Goal: Navigation & Orientation: Find specific page/section

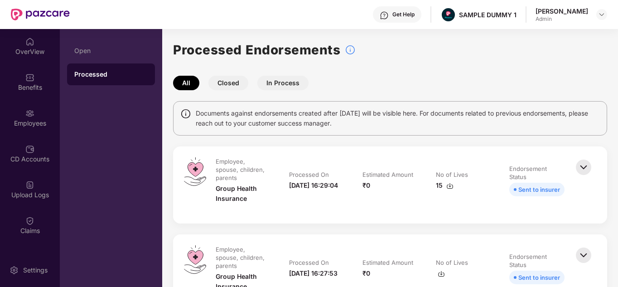
click at [39, 42] on div "OverView" at bounding box center [30, 46] width 60 height 34
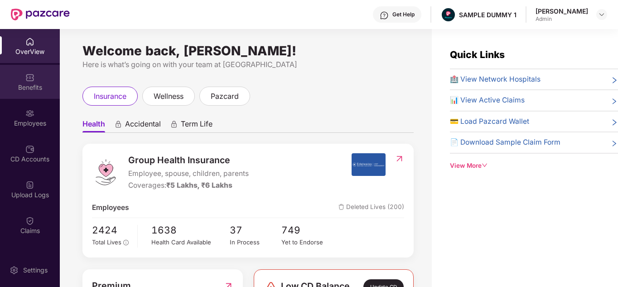
click at [18, 82] on div "Benefits" at bounding box center [30, 82] width 60 height 34
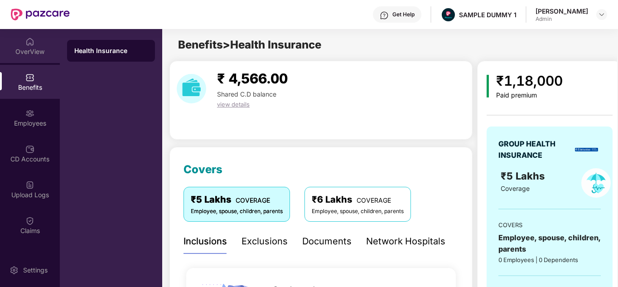
click at [36, 46] on div "OverView" at bounding box center [30, 46] width 60 height 34
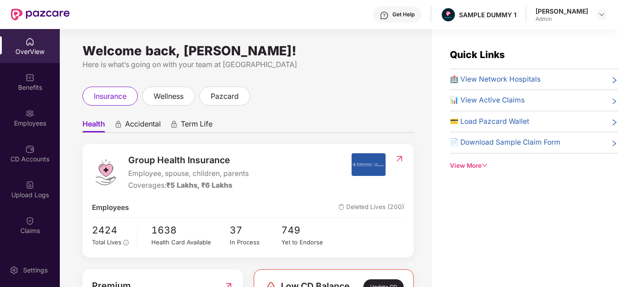
click at [474, 169] on div "View More" at bounding box center [534, 166] width 168 height 10
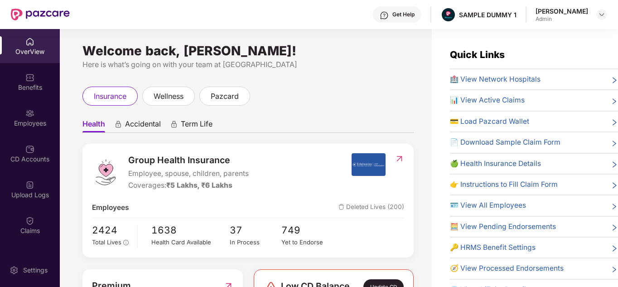
click at [413, 16] on div "Get Help" at bounding box center [403, 14] width 22 height 7
click at [300, 64] on div "Here is what’s going on with your team at [GEOGRAPHIC_DATA]" at bounding box center [247, 64] width 331 height 11
click at [23, 86] on div "Benefits" at bounding box center [30, 87] width 60 height 9
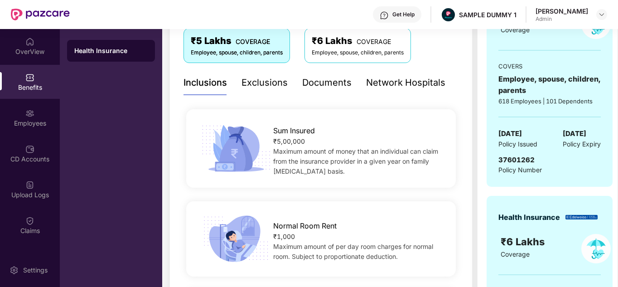
scroll to position [158, 0]
click at [264, 89] on div "Exclusions" at bounding box center [265, 83] width 46 height 14
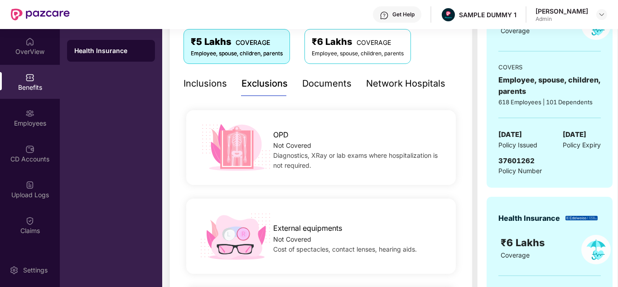
scroll to position [157, 0]
click at [323, 79] on div "Documents" at bounding box center [326, 84] width 49 height 14
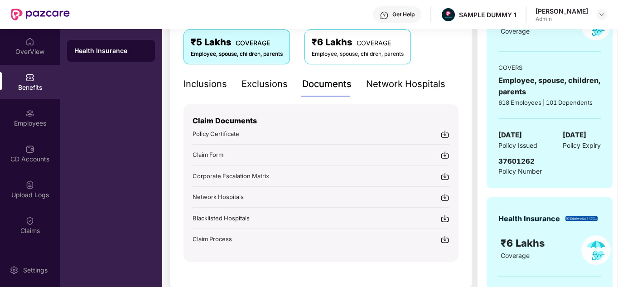
click at [407, 6] on div "Get Help SAMPLE DUMMY 1 [PERSON_NAME]" at bounding box center [339, 14] width 538 height 29
click at [406, 15] on div "Get Help" at bounding box center [403, 14] width 22 height 7
click at [243, 97] on div "Inclusions Exclusions Documents Network Hospitals Sum Insured ₹5,00,000 Maximum…" at bounding box center [321, 167] width 275 height 190
click at [414, 82] on div "Network Hospitals" at bounding box center [405, 84] width 79 height 14
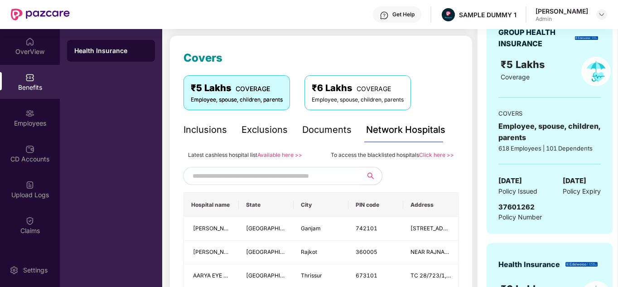
scroll to position [111, 0]
click at [42, 111] on div "Employees" at bounding box center [30, 118] width 60 height 34
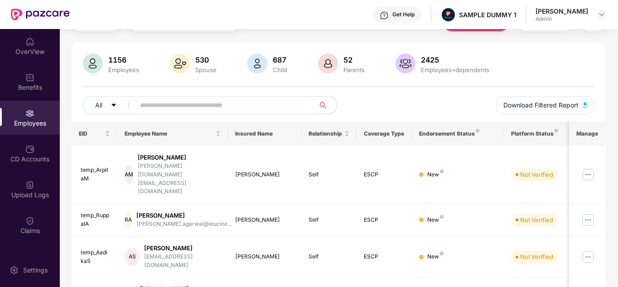
scroll to position [0, 0]
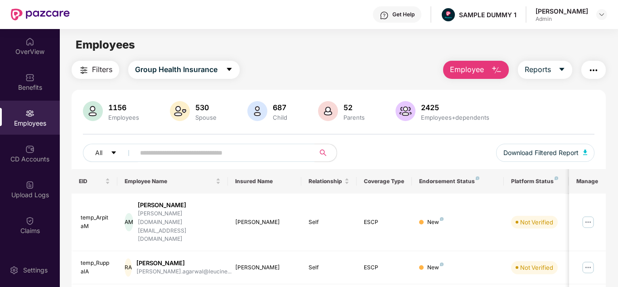
click at [494, 75] on img "button" at bounding box center [496, 70] width 11 height 11
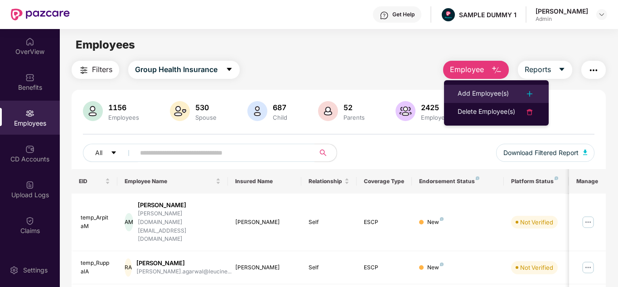
click at [490, 91] on div "Add Employee(s)" at bounding box center [483, 93] width 51 height 11
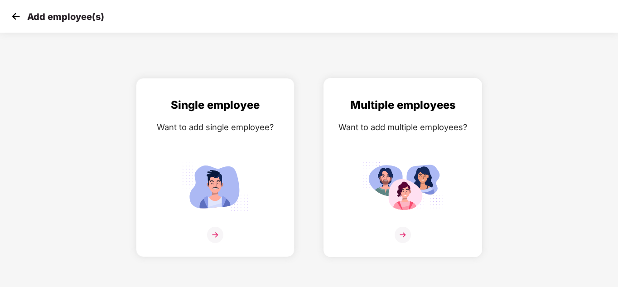
click at [386, 164] on img at bounding box center [403, 186] width 82 height 57
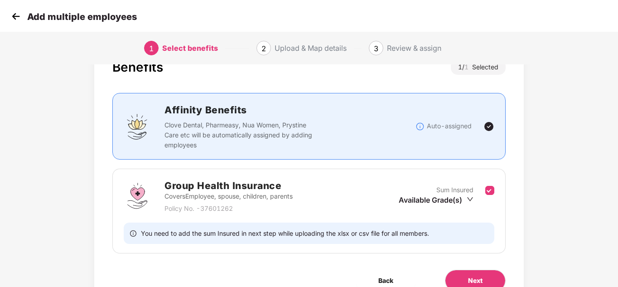
scroll to position [78, 0]
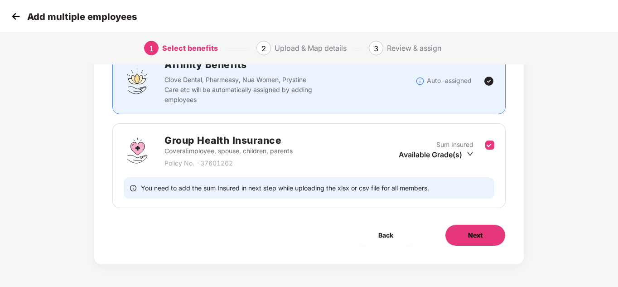
click at [481, 237] on span "Next" at bounding box center [475, 235] width 15 height 10
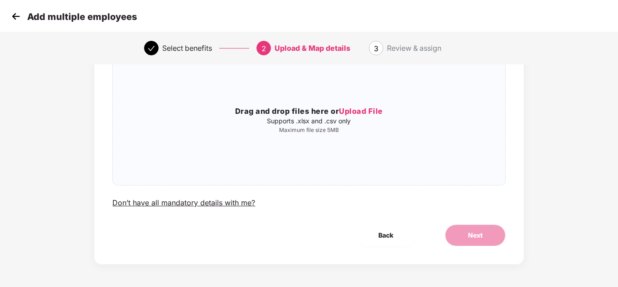
scroll to position [0, 0]
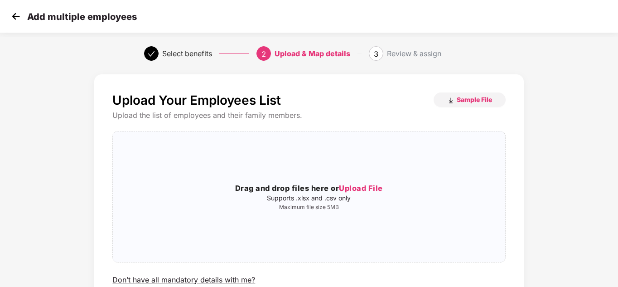
click at [15, 11] on img at bounding box center [16, 17] width 14 height 14
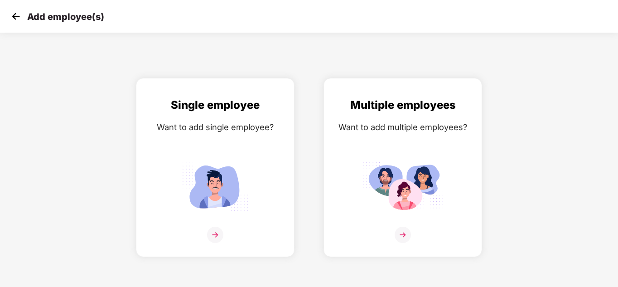
click at [15, 11] on img at bounding box center [16, 17] width 14 height 14
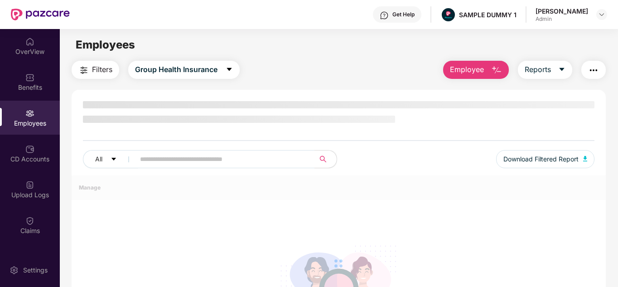
click at [486, 72] on button "Employee" at bounding box center [476, 70] width 66 height 18
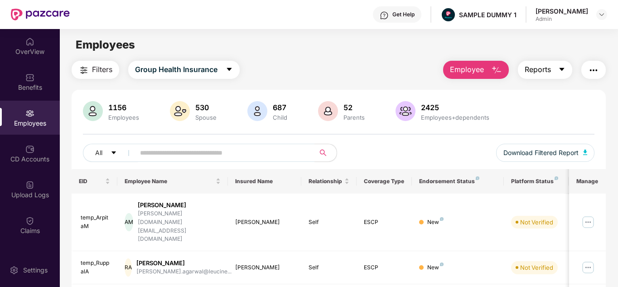
click at [552, 63] on button "Reports" at bounding box center [545, 70] width 54 height 18
click at [601, 65] on button "button" at bounding box center [593, 70] width 24 height 18
click at [425, 48] on div "Employees" at bounding box center [339, 44] width 558 height 17
click at [110, 64] on span "Filters" at bounding box center [102, 69] width 20 height 11
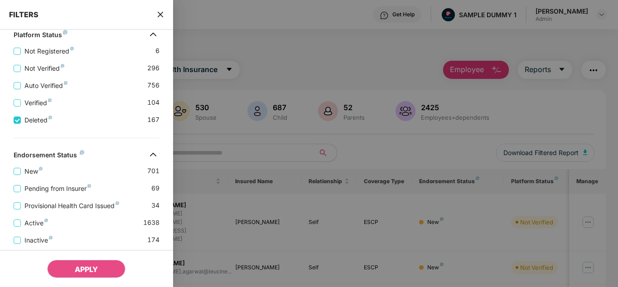
scroll to position [314, 0]
click at [98, 271] on span "APPLY" at bounding box center [86, 269] width 23 height 9
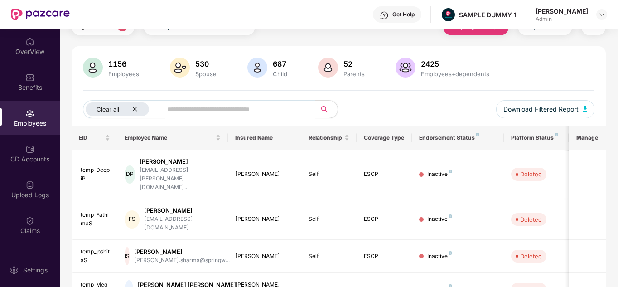
scroll to position [0, 0]
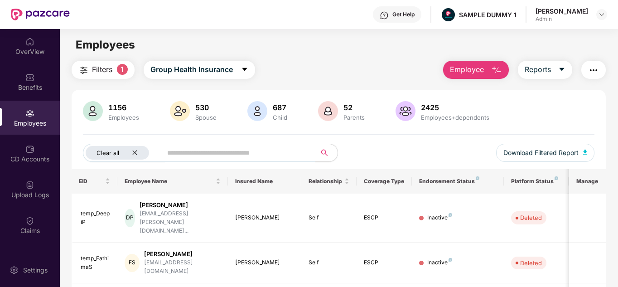
click at [135, 152] on icon "close" at bounding box center [135, 152] width 5 height 5
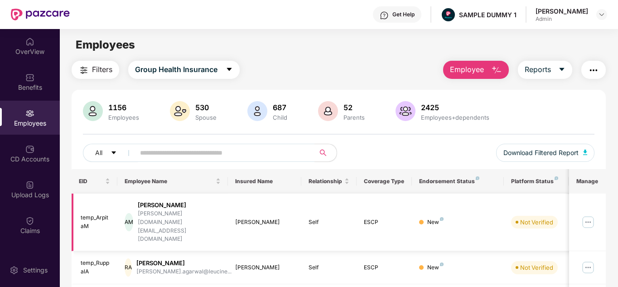
click at [594, 215] on img at bounding box center [588, 222] width 15 height 15
click at [529, 119] on div "1156 Employees 530 Spouse 687 Child [DEMOGRAPHIC_DATA] Parents 2425 Employees+d…" at bounding box center [339, 112] width 512 height 22
click at [180, 73] on span "Group Health Insurance" at bounding box center [176, 69] width 82 height 11
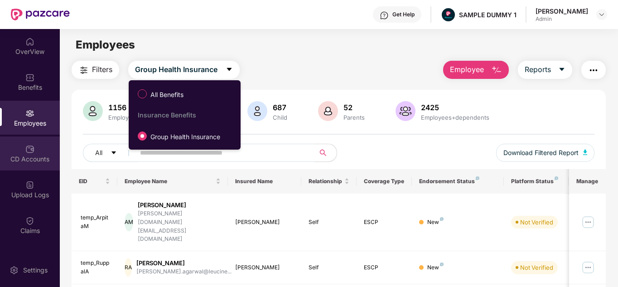
click at [30, 158] on div "CD Accounts" at bounding box center [30, 159] width 60 height 9
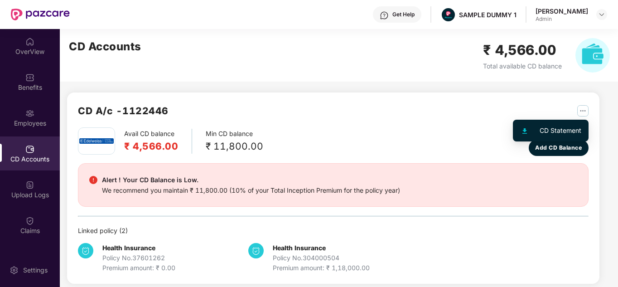
click at [585, 114] on img "button" at bounding box center [582, 110] width 11 height 11
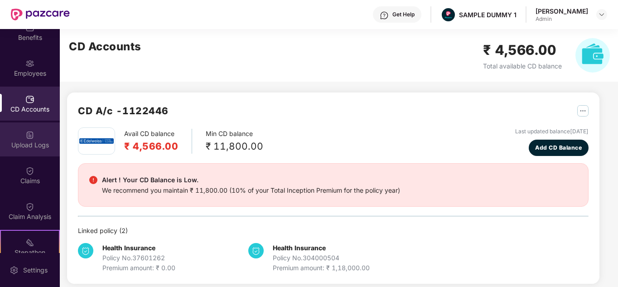
scroll to position [50, 0]
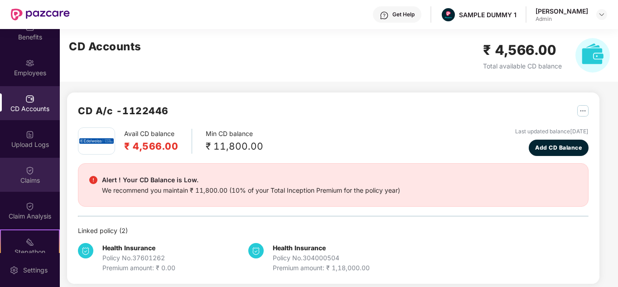
click at [33, 181] on div "Claims" at bounding box center [30, 180] width 60 height 9
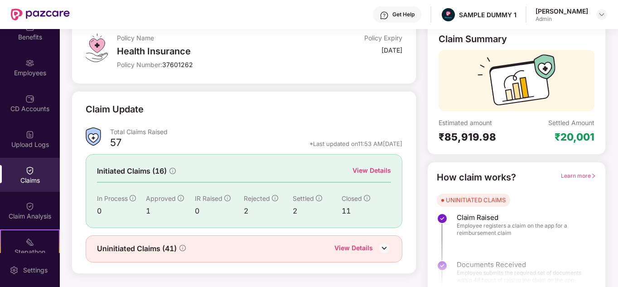
scroll to position [68, 0]
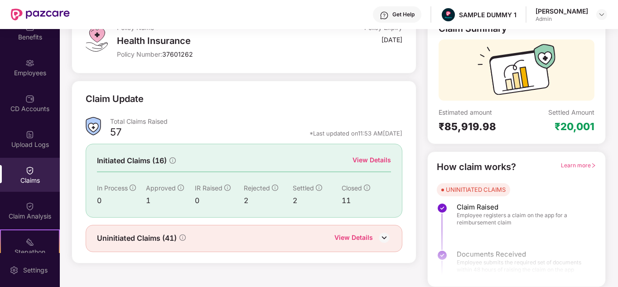
click at [384, 162] on div "View Details" at bounding box center [372, 160] width 39 height 10
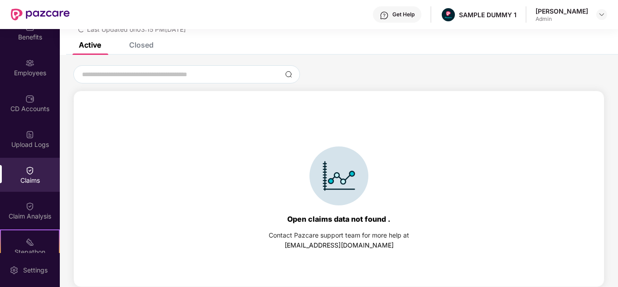
scroll to position [0, 0]
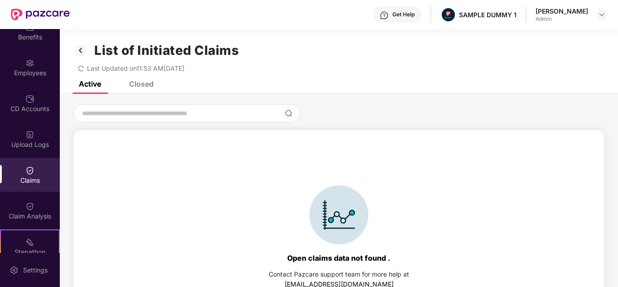
click at [150, 81] on div "List of Initiated Claims Last Updated on 11:53 AM[DATE]" at bounding box center [339, 55] width 558 height 52
click at [136, 86] on div "Closed" at bounding box center [141, 83] width 24 height 9
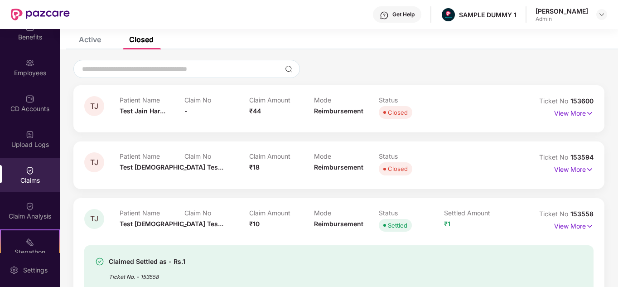
scroll to position [45, 0]
click at [562, 112] on p "View More" at bounding box center [573, 112] width 39 height 12
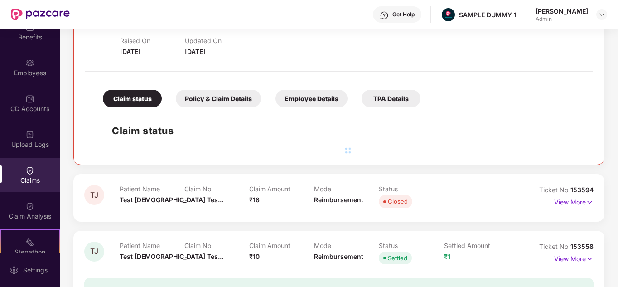
scroll to position [145, 0]
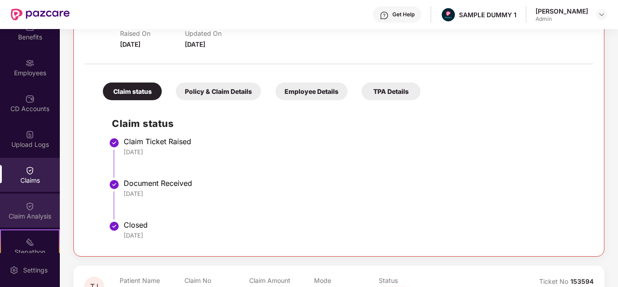
click at [43, 208] on div "Claim Analysis" at bounding box center [30, 211] width 60 height 34
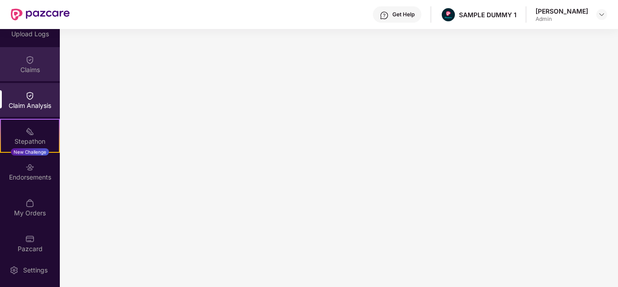
scroll to position [170, 0]
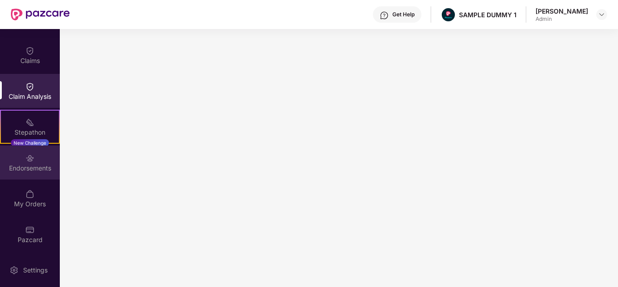
click at [32, 177] on div "Endorsements" at bounding box center [30, 162] width 60 height 34
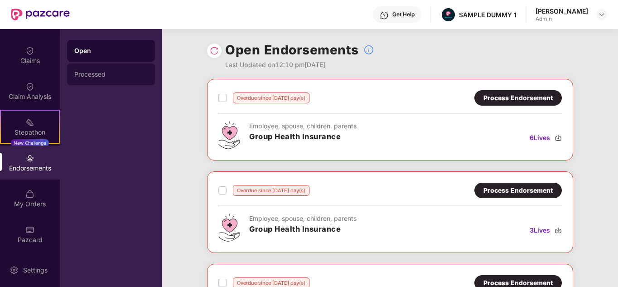
click at [134, 68] on div "Processed" at bounding box center [111, 74] width 88 height 22
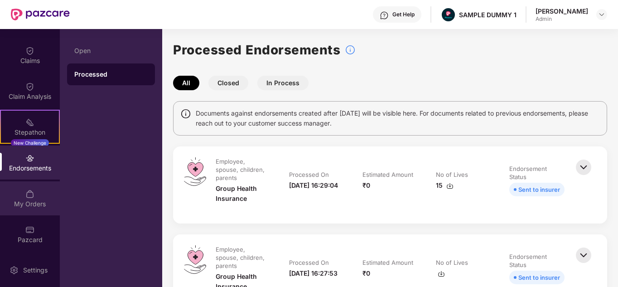
click at [32, 198] on img at bounding box center [29, 193] width 9 height 9
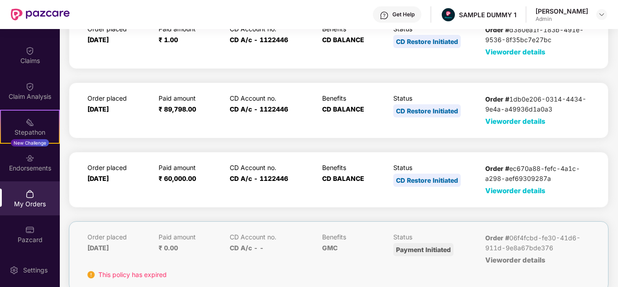
scroll to position [54, 0]
click at [17, 235] on div "Pazcard" at bounding box center [30, 239] width 60 height 9
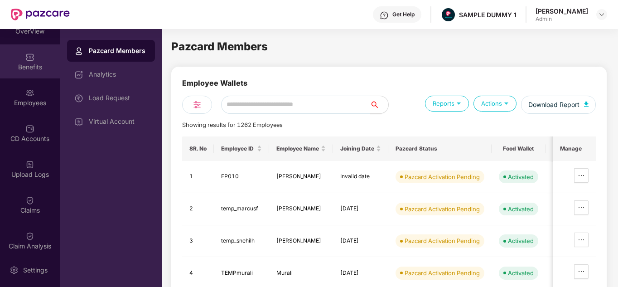
scroll to position [0, 0]
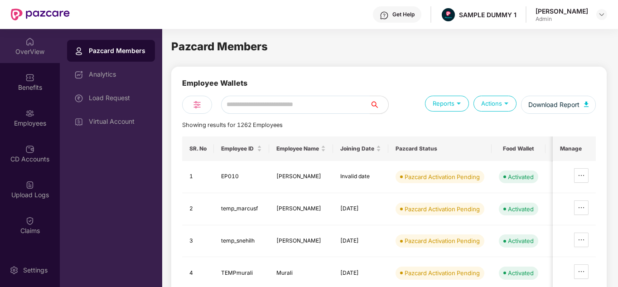
click at [30, 56] on div "OverView" at bounding box center [30, 46] width 60 height 34
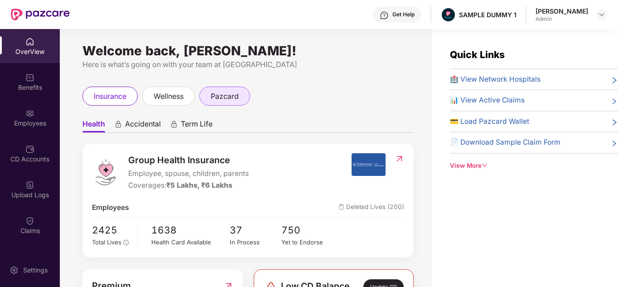
click at [213, 99] on span "pazcard" at bounding box center [225, 96] width 28 height 11
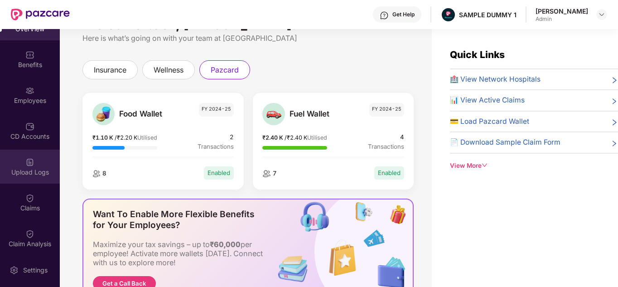
scroll to position [22, 0]
